Goal: Transaction & Acquisition: Purchase product/service

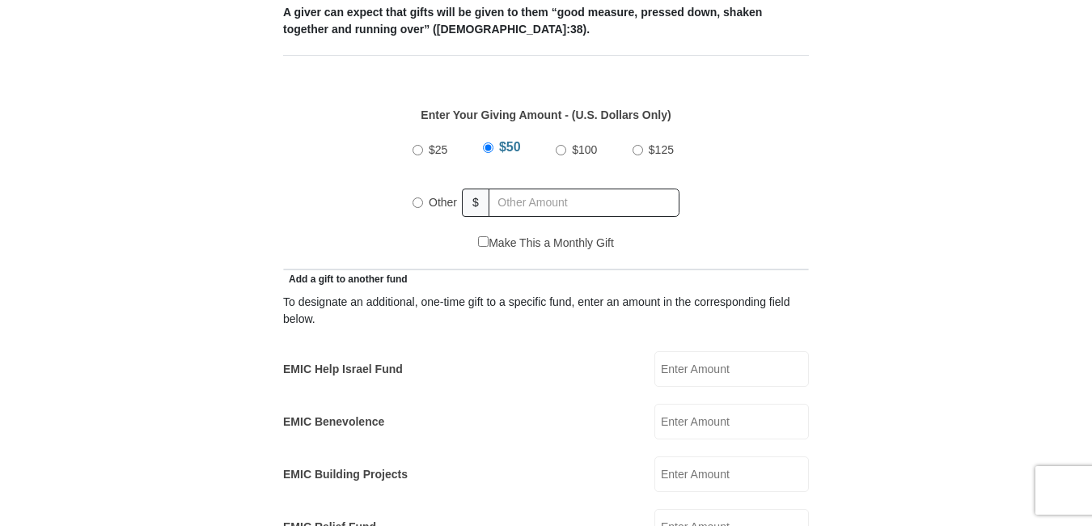
scroll to position [728, 0]
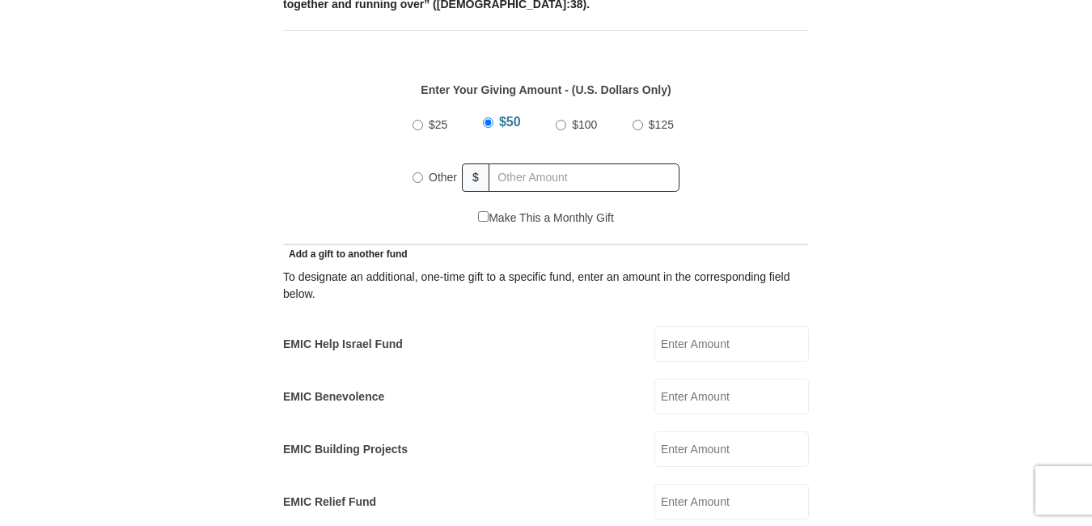
click at [724, 326] on input "EMIC Help Israel Fund" at bounding box center [732, 344] width 155 height 36
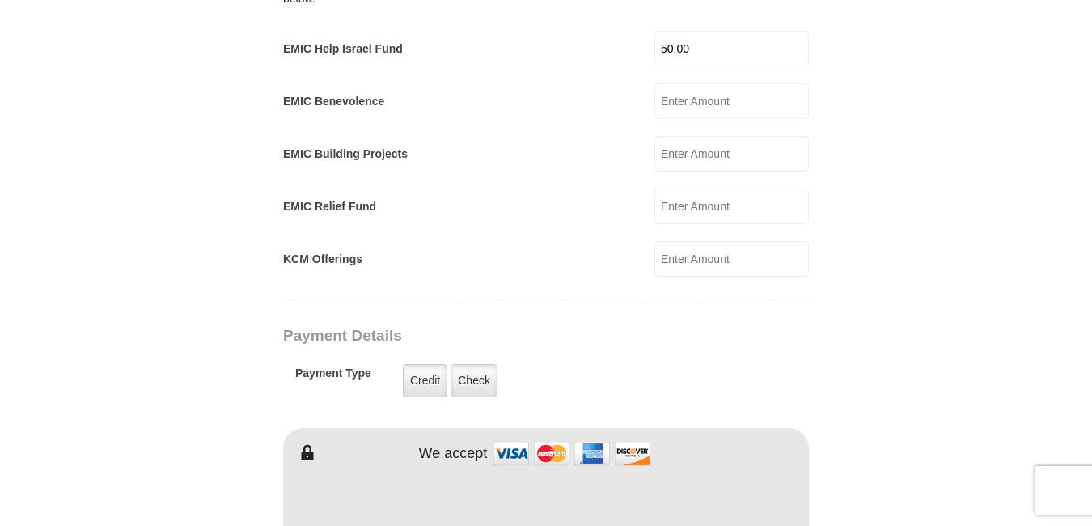
scroll to position [1052, 0]
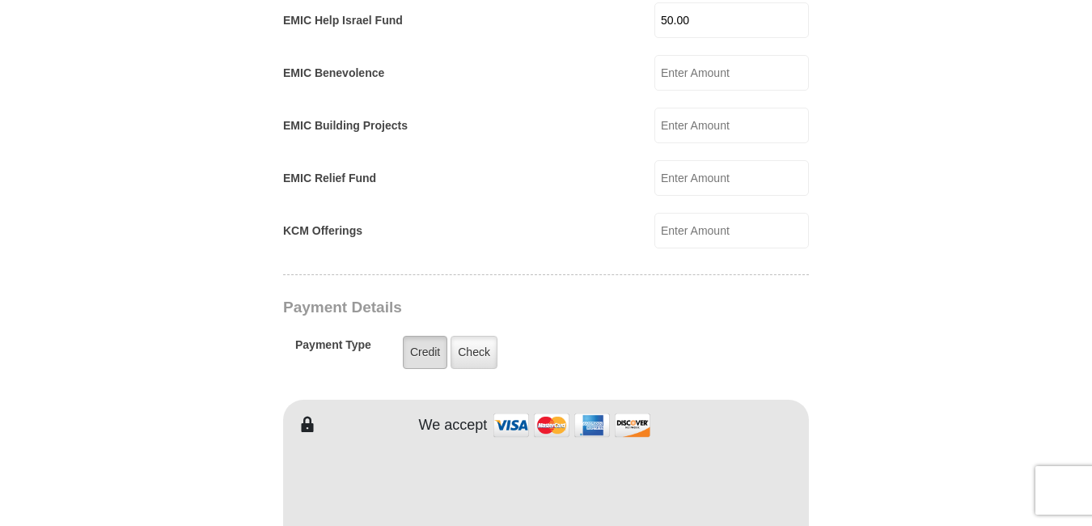
type input "50.00"
click at [423, 336] on label "Credit" at bounding box center [425, 352] width 45 height 33
click at [0, 0] on input "Credit" at bounding box center [0, 0] width 0 height 0
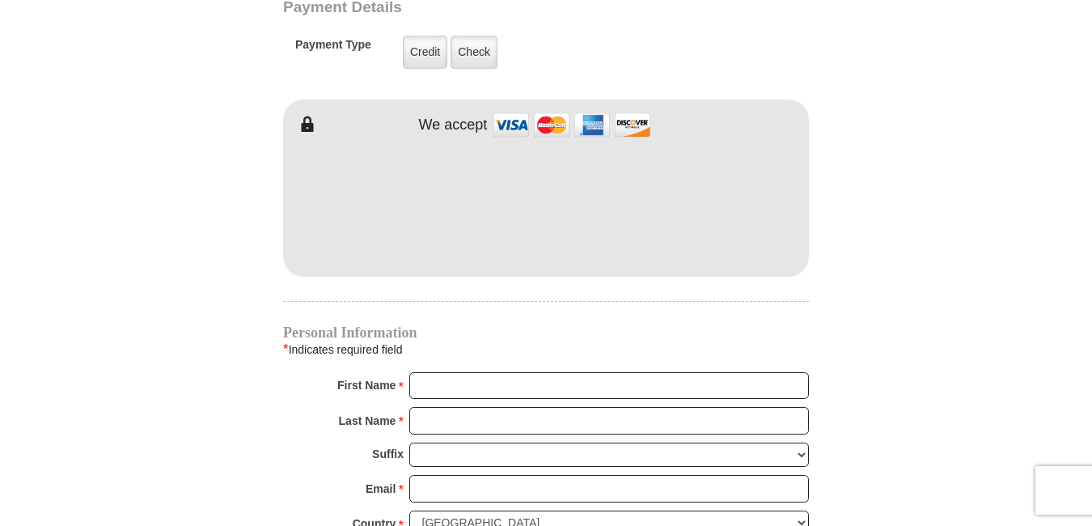
scroll to position [1376, 0]
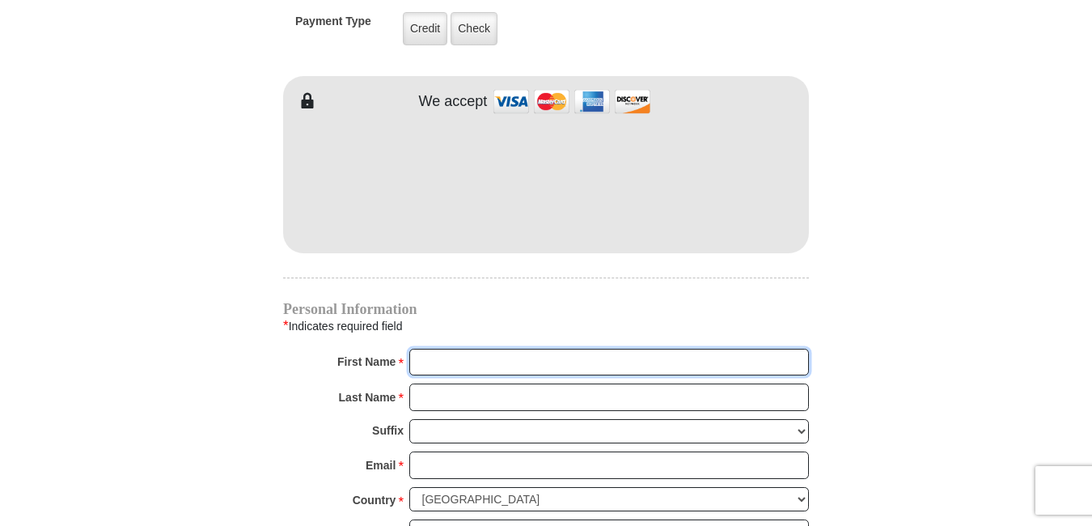
click at [452, 349] on input "First Name *" at bounding box center [609, 363] width 400 height 28
type input "[PERSON_NAME]"
type input "Emanoff"
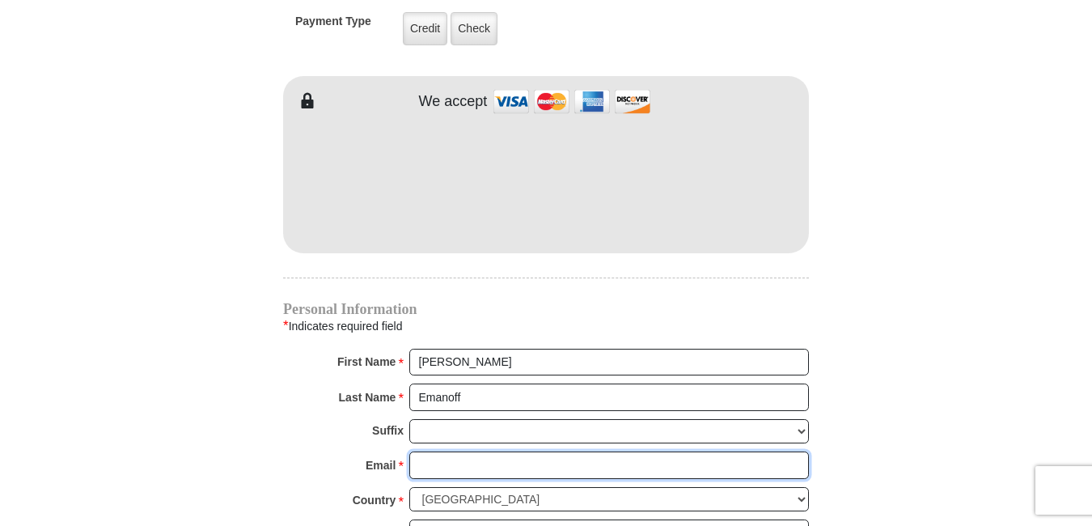
type input "[EMAIL_ADDRESS][DOMAIN_NAME]"
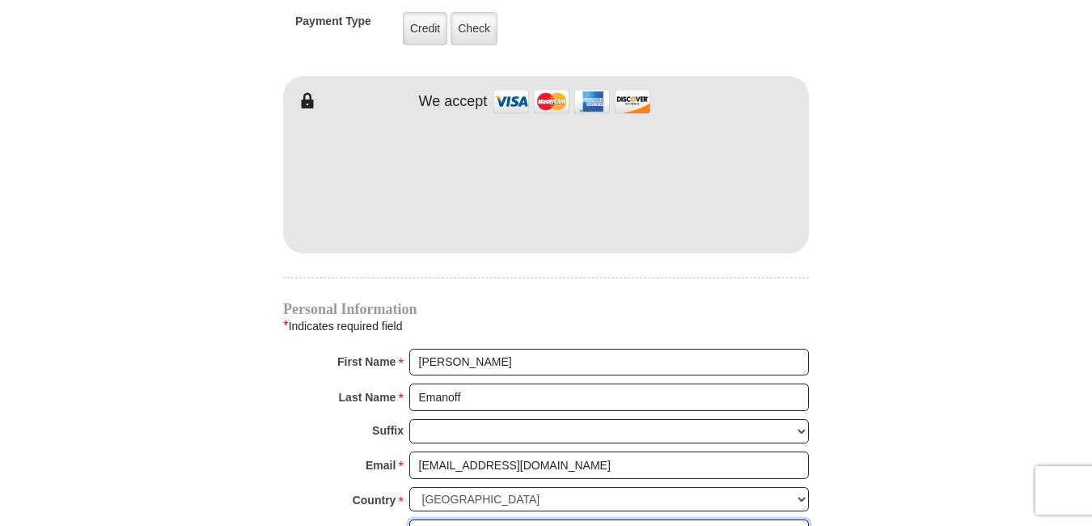
type input "[STREET_ADDRESS]"
type input "Gahanna"
select select "OH"
type input "43230"
type input "6142663689"
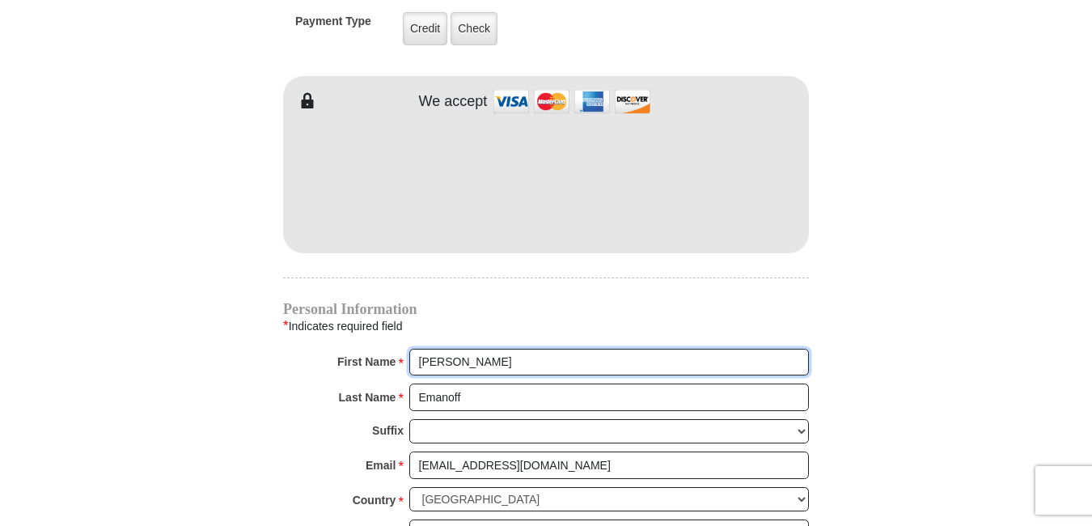
radio input "true"
click at [422, 349] on input "[PERSON_NAME]" at bounding box center [609, 363] width 400 height 28
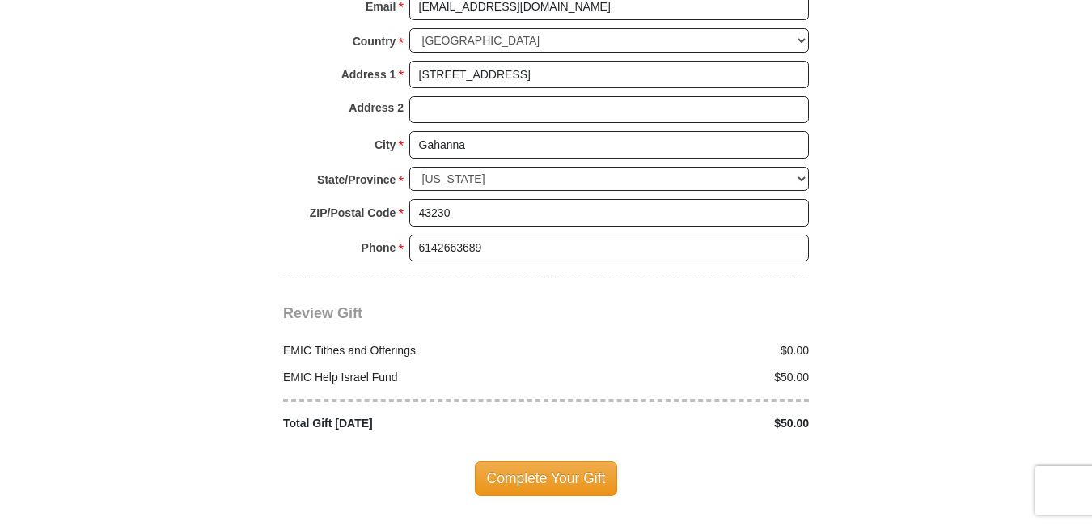
scroll to position [1861, 0]
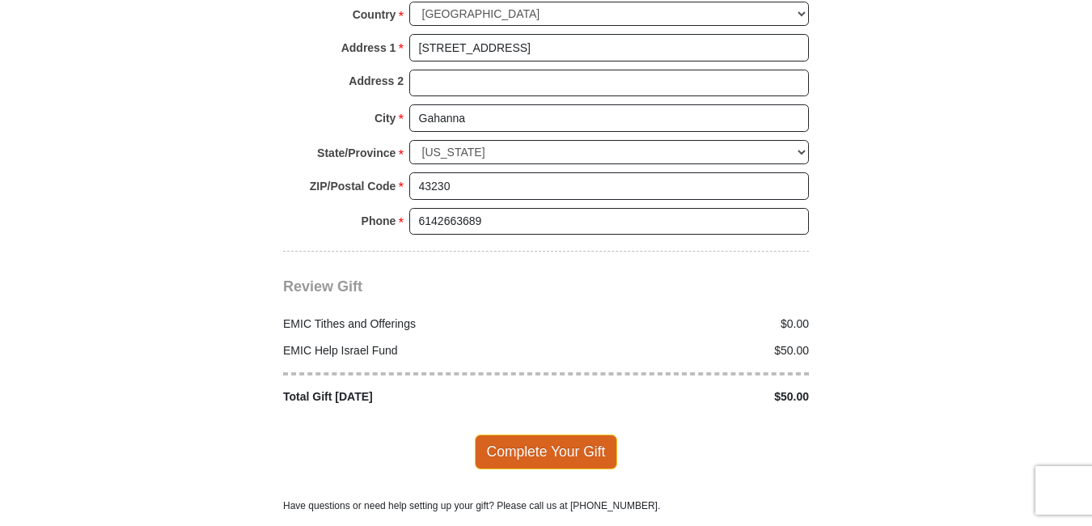
type input "[PERSON_NAME]"
click at [559, 435] on span "Complete Your Gift" at bounding box center [546, 452] width 143 height 34
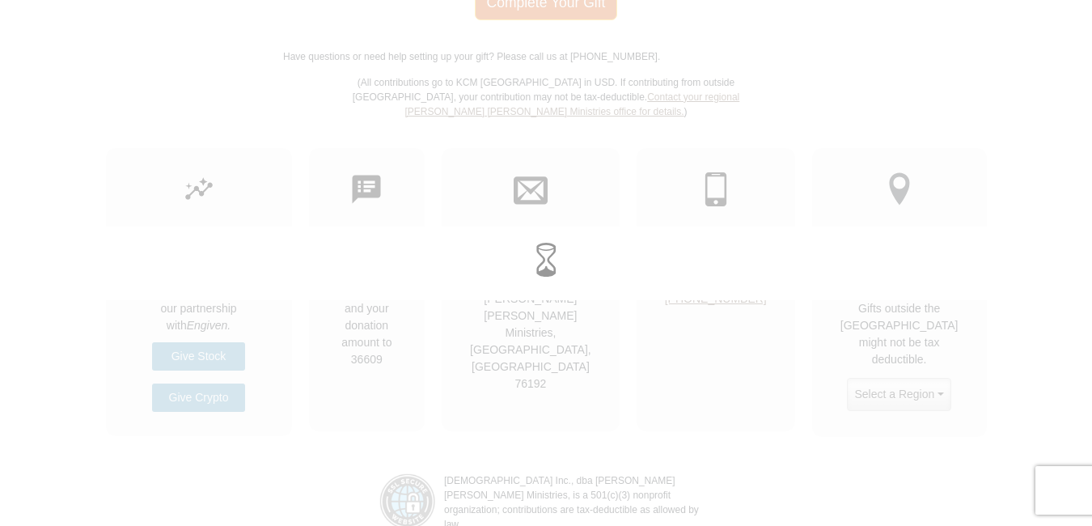
scroll to position [2321, 0]
